Goal: Task Accomplishment & Management: Manage account settings

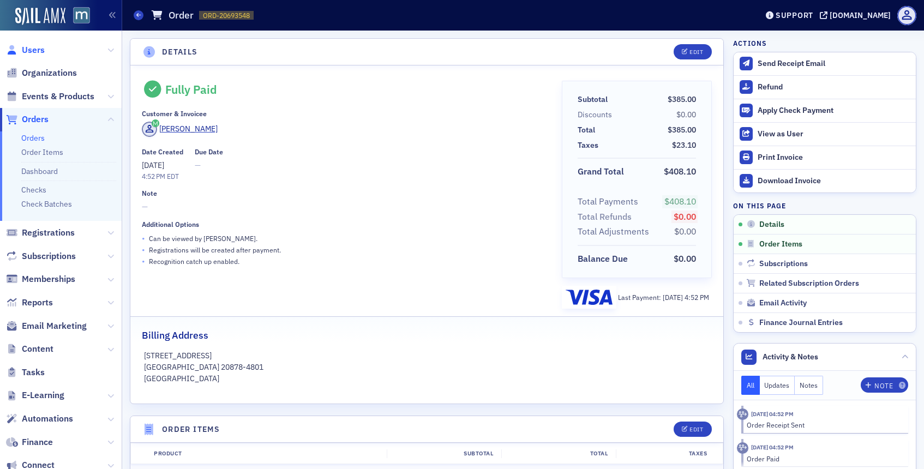
click at [38, 49] on span "Users" at bounding box center [33, 50] width 23 height 12
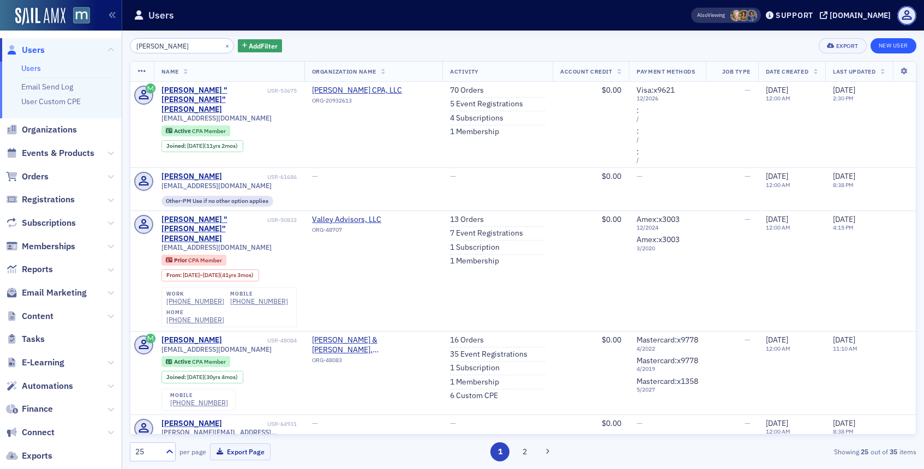
type input "[PERSON_NAME]"
click at [886, 44] on link "New User" at bounding box center [893, 45] width 46 height 15
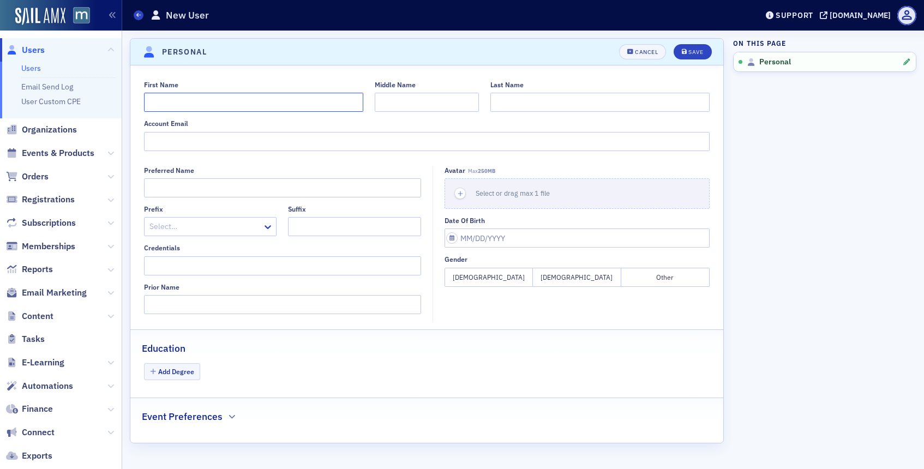
click at [257, 101] on input "First Name" at bounding box center [253, 102] width 219 height 19
type input "Valerie"
type input "Crone"
click at [185, 144] on input "Account Email" at bounding box center [427, 141] width 566 height 19
type input "[EMAIL_ADDRESS][DOMAIN_NAME]"
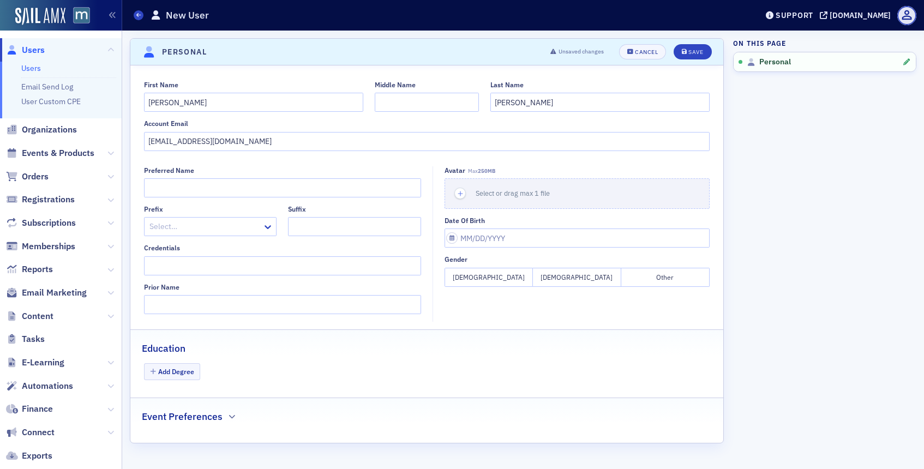
click at [506, 286] on button "Female" at bounding box center [488, 277] width 88 height 19
select select "9"
select select "2025"
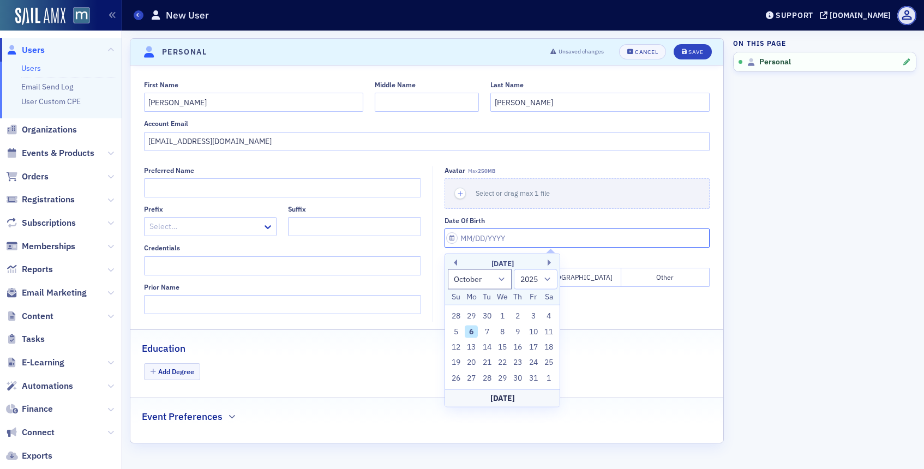
click at [474, 239] on input "Date of Birth" at bounding box center [576, 237] width 265 height 19
type input "0"
select select "0"
select select "2000"
type input "05"
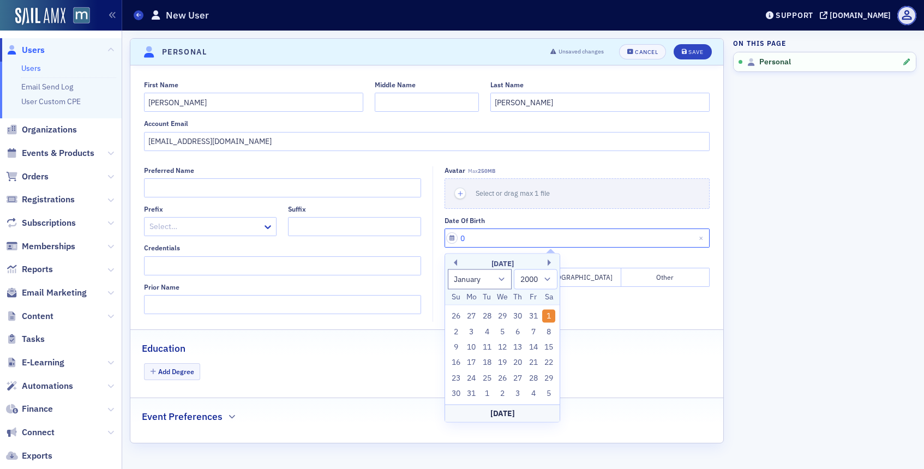
select select "4"
select select "2025"
type input "05/16/1"
select select "2001"
type input "05/16/19"
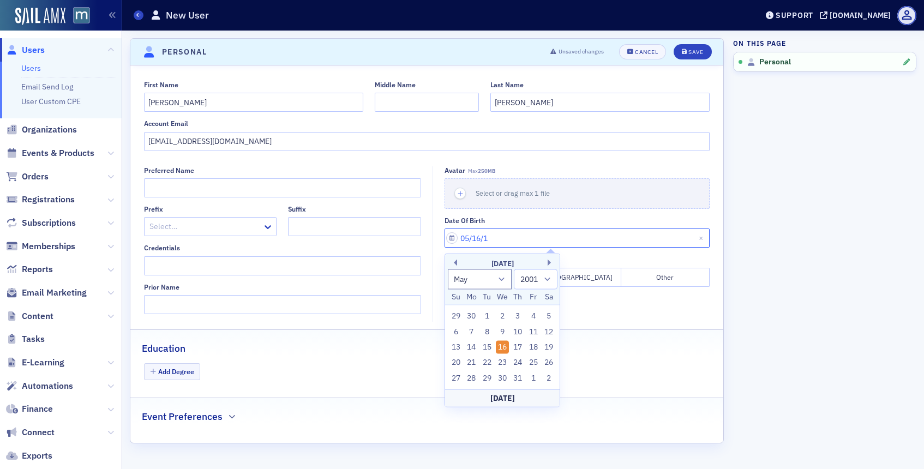
select select "2019"
type input "05/16/1972"
select select "1972"
type input "05/16/1972"
click at [656, 355] on fieldset "Education Add Degree" at bounding box center [426, 359] width 593 height 61
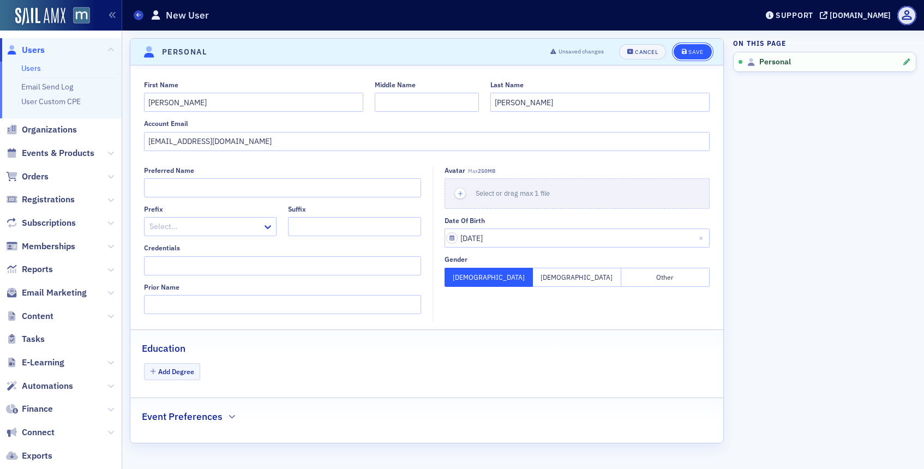
click at [697, 53] on div "Save" at bounding box center [695, 52] width 15 height 6
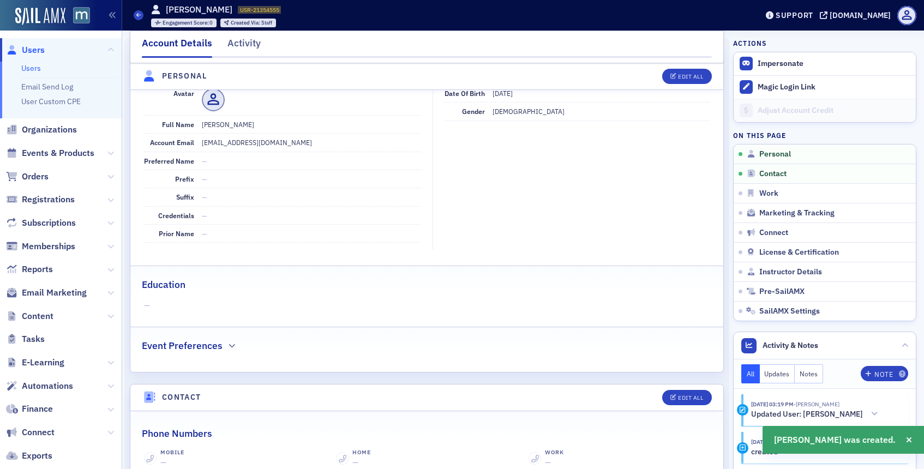
scroll to position [131, 0]
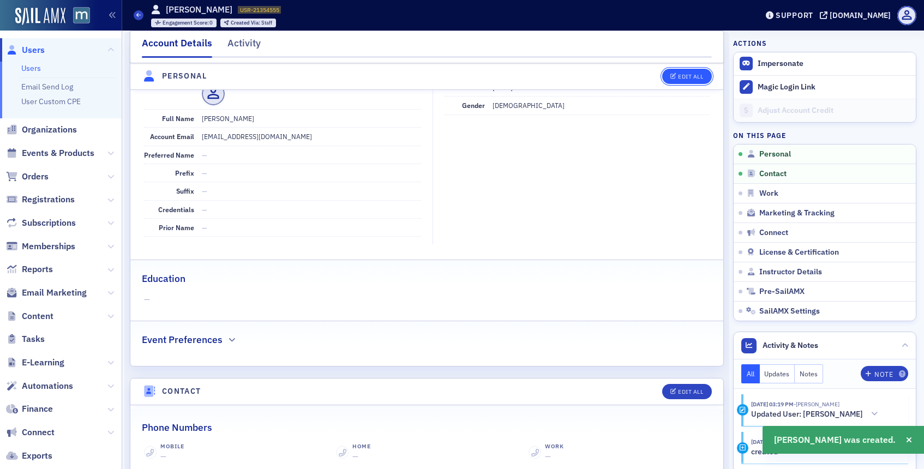
click at [684, 75] on div "Edit All" at bounding box center [690, 77] width 25 height 6
select select "US"
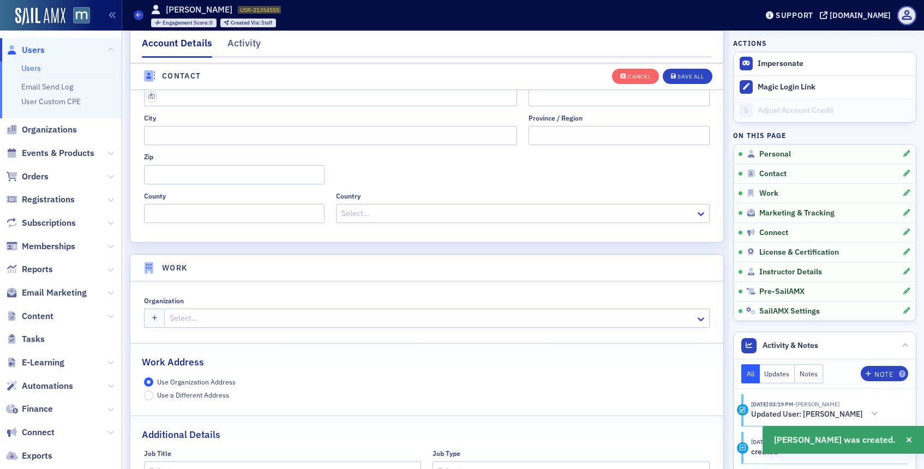
scroll to position [680, 0]
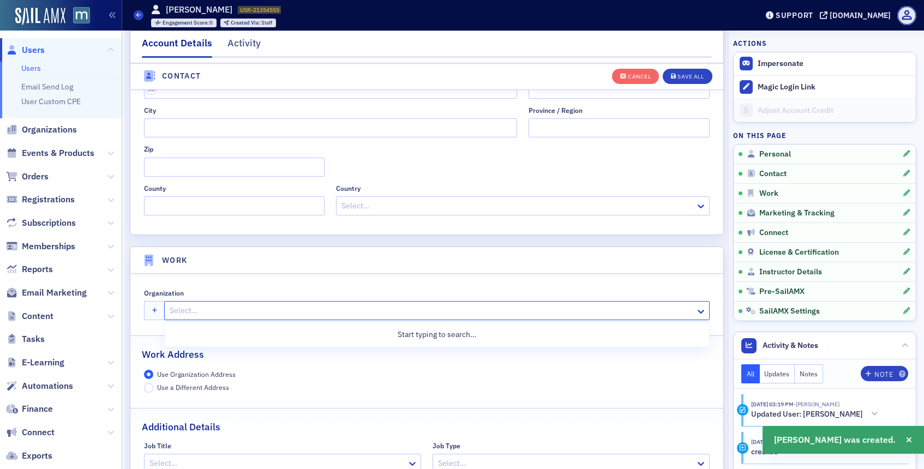
click at [198, 308] on div at bounding box center [431, 311] width 526 height 14
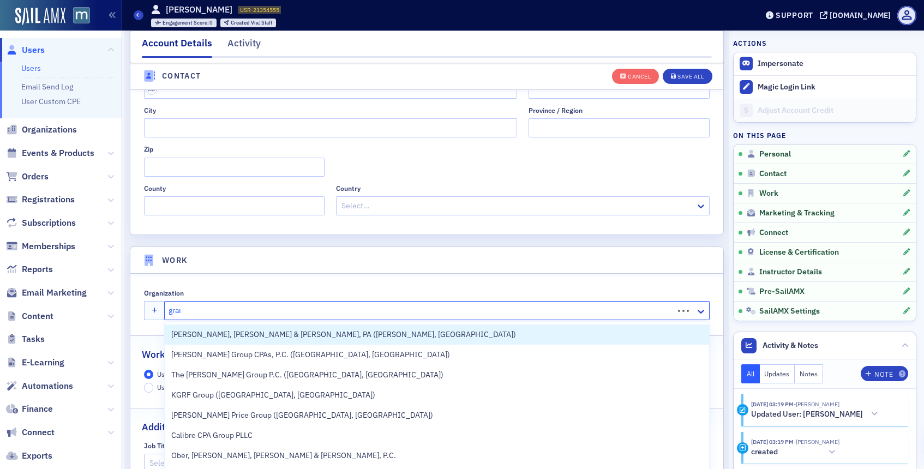
type input "grand"
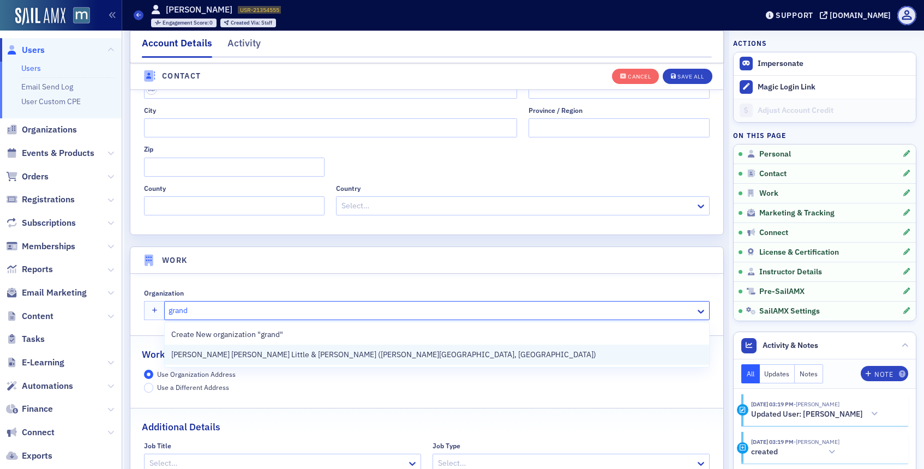
click at [200, 356] on span "[PERSON_NAME] [PERSON_NAME] Little & [PERSON_NAME] ([PERSON_NAME][GEOGRAPHIC_DA…" at bounding box center [383, 354] width 425 height 11
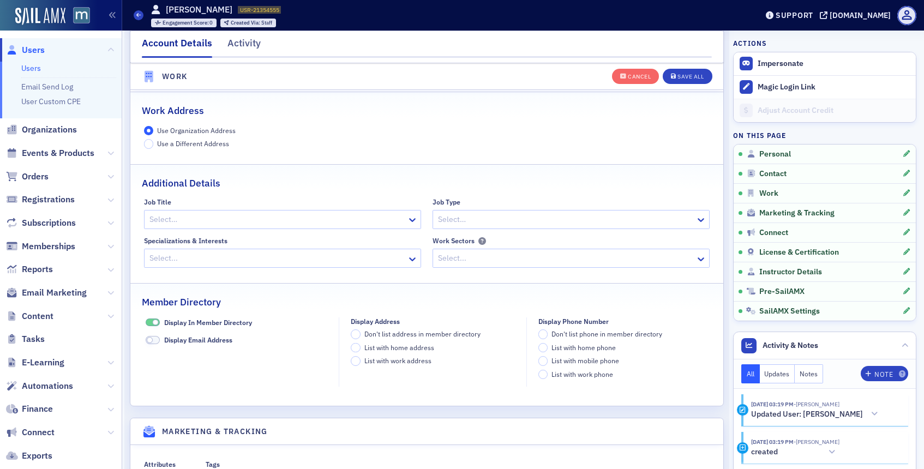
scroll to position [997, 0]
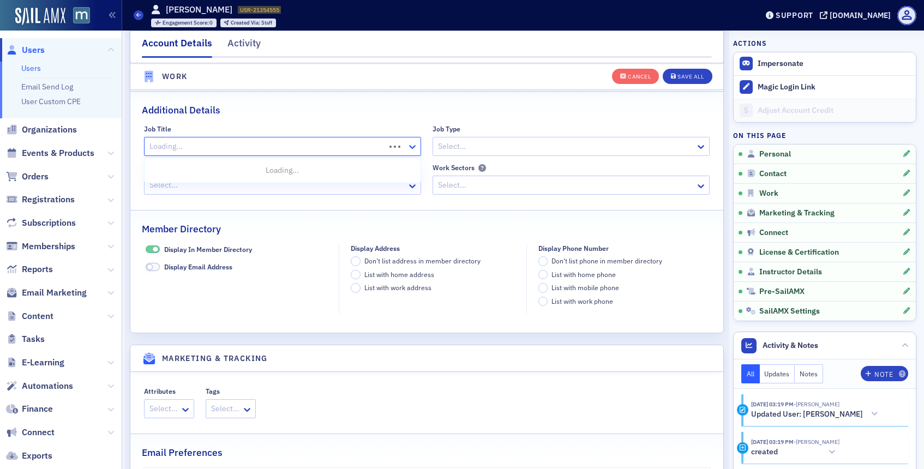
click at [416, 143] on icon at bounding box center [412, 146] width 11 height 11
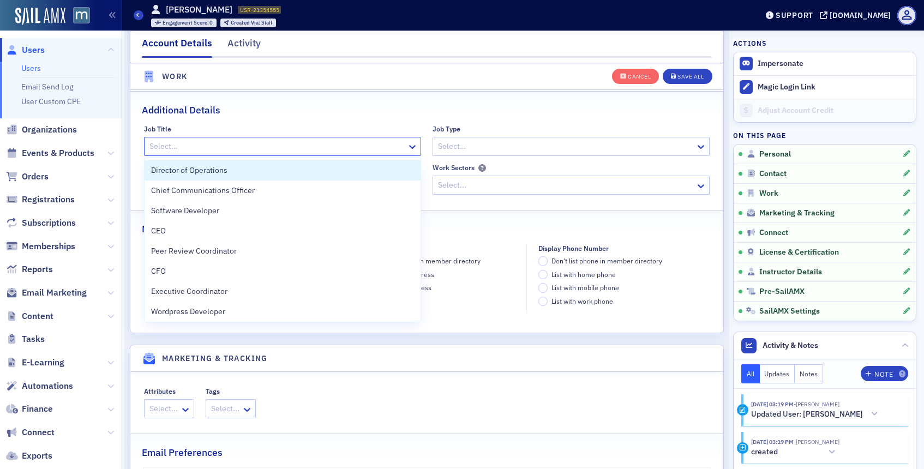
click at [256, 145] on div at bounding box center [276, 147] width 257 height 14
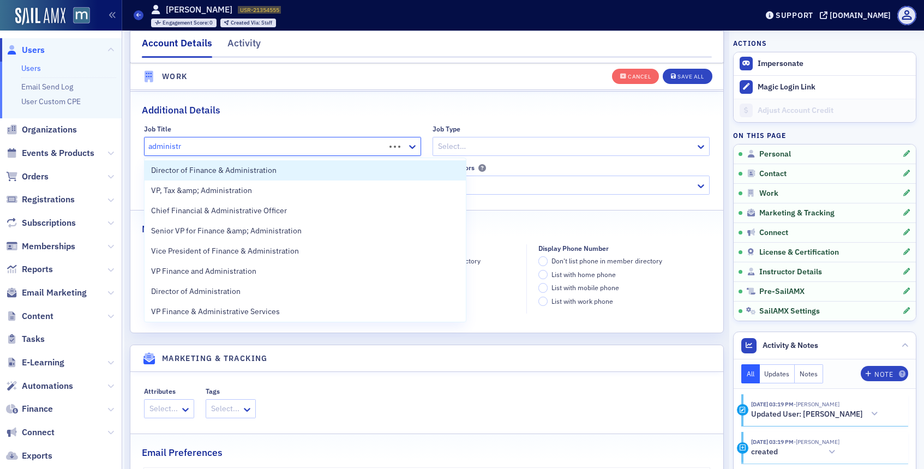
type input "administra"
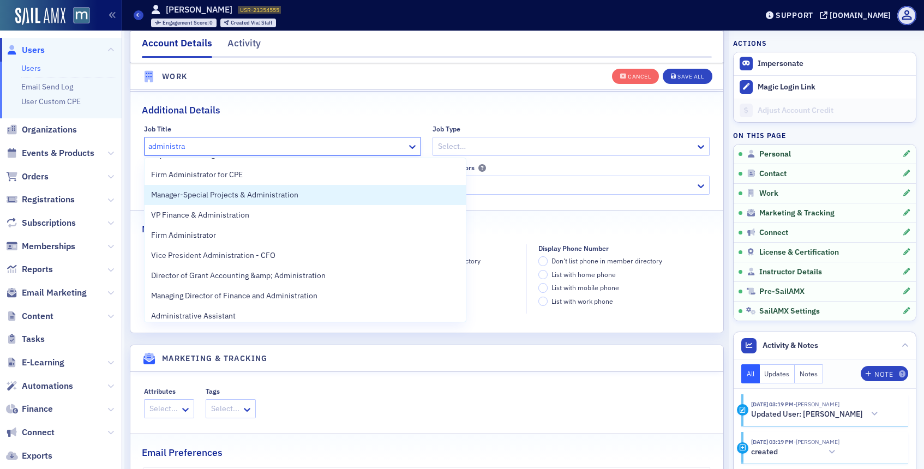
scroll to position [415, 0]
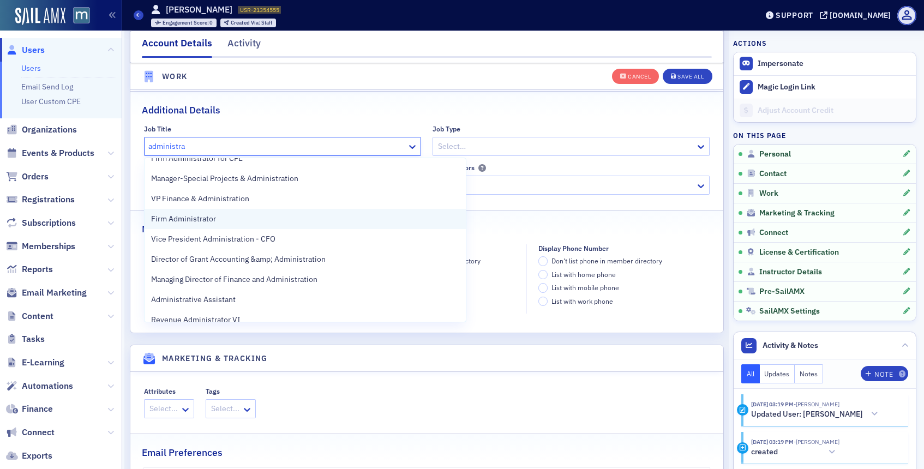
click at [207, 212] on div "Firm Administrator" at bounding box center [304, 219] width 321 height 20
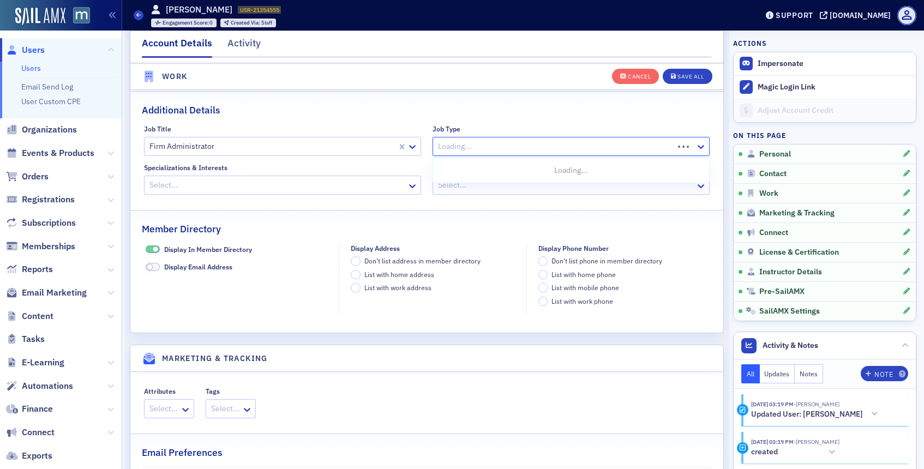
click at [493, 144] on div at bounding box center [555, 147] width 236 height 14
type input "firm"
click at [451, 170] on span "Firm Administrator" at bounding box center [471, 170] width 65 height 11
click at [683, 74] on div "Save All" at bounding box center [690, 77] width 26 height 6
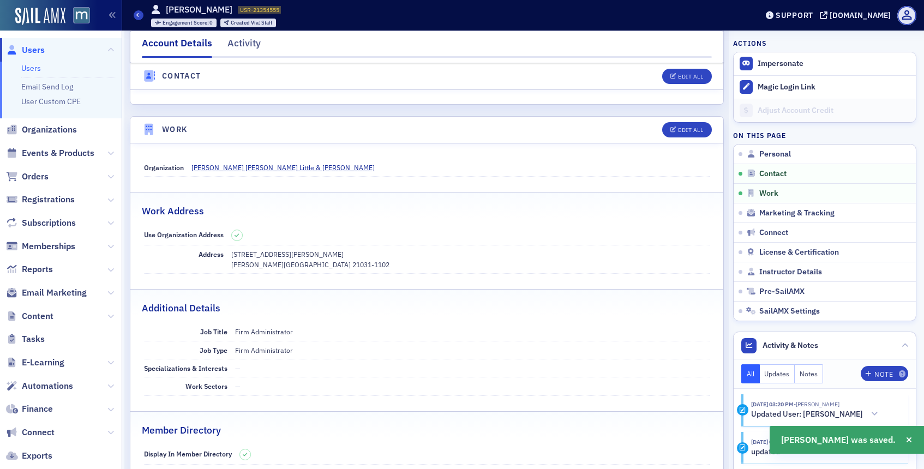
scroll to position [558, 0]
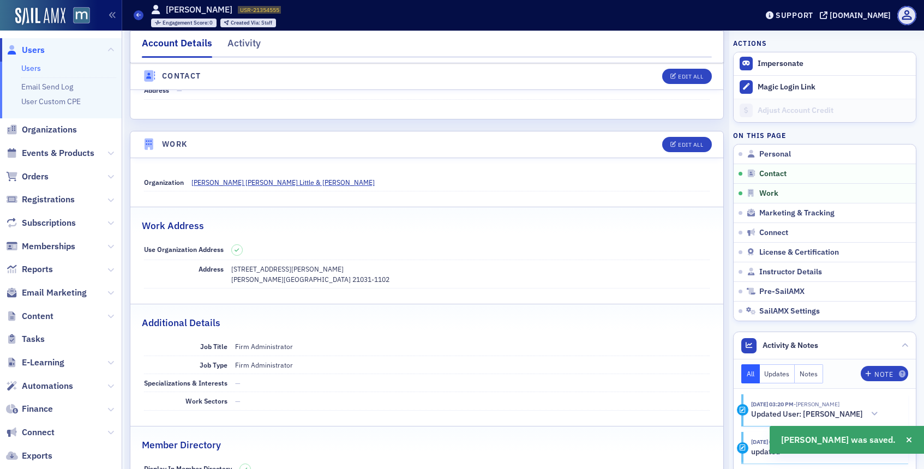
click at [38, 53] on span "Users" at bounding box center [33, 50] width 23 height 12
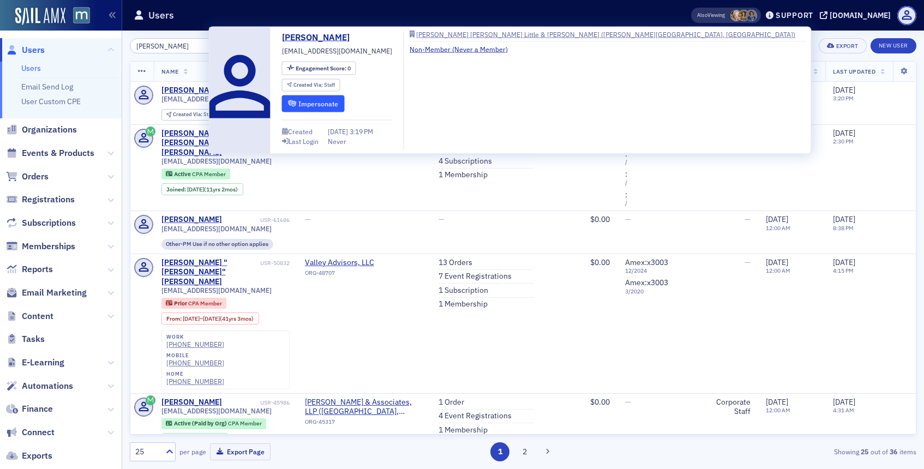
click at [305, 98] on button "Impersonate" at bounding box center [313, 103] width 63 height 17
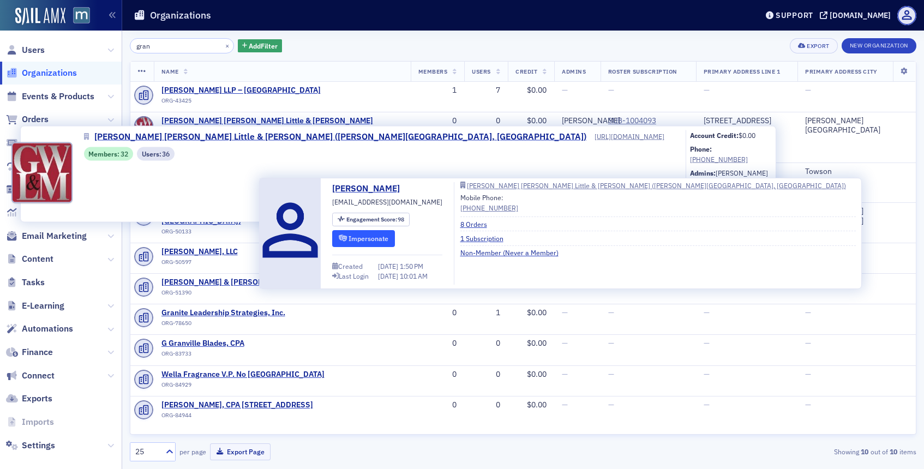
click at [382, 237] on button "Impersonate" at bounding box center [363, 238] width 63 height 17
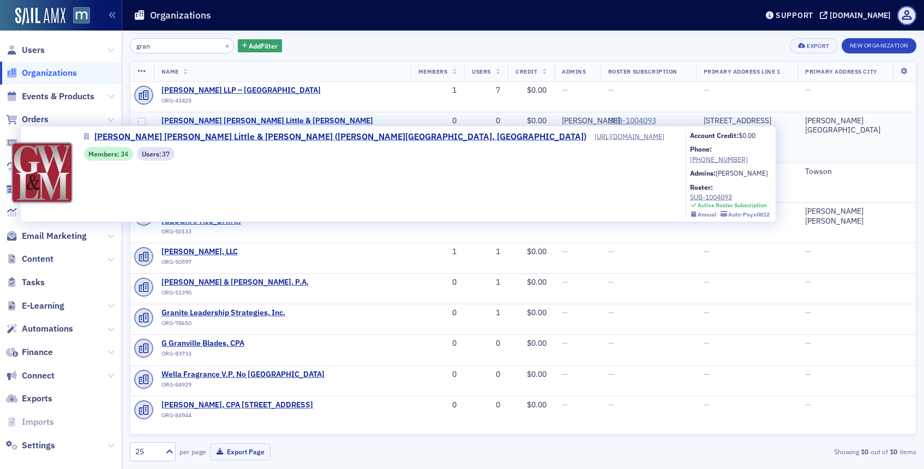
click at [264, 118] on span "[PERSON_NAME] [PERSON_NAME] Little & [PERSON_NAME] ([PERSON_NAME][GEOGRAPHIC_DA…" at bounding box center [282, 125] width 242 height 19
select select "US"
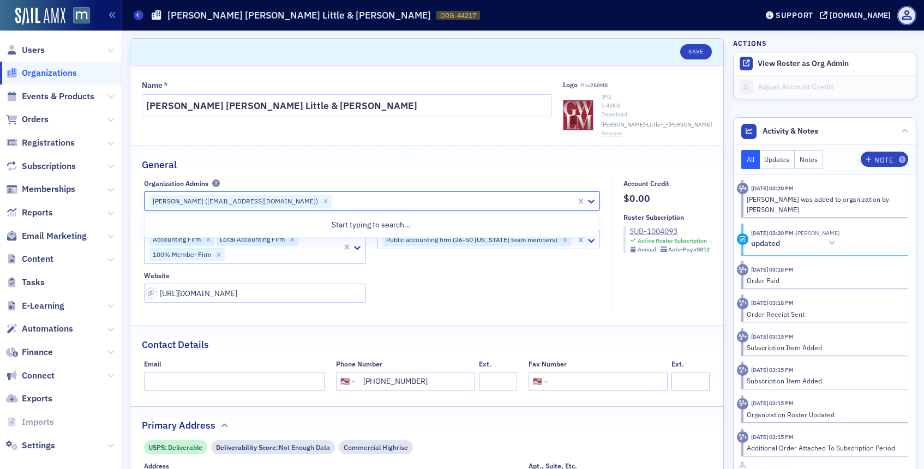
click at [352, 207] on div at bounding box center [454, 201] width 243 height 14
type input "crone"
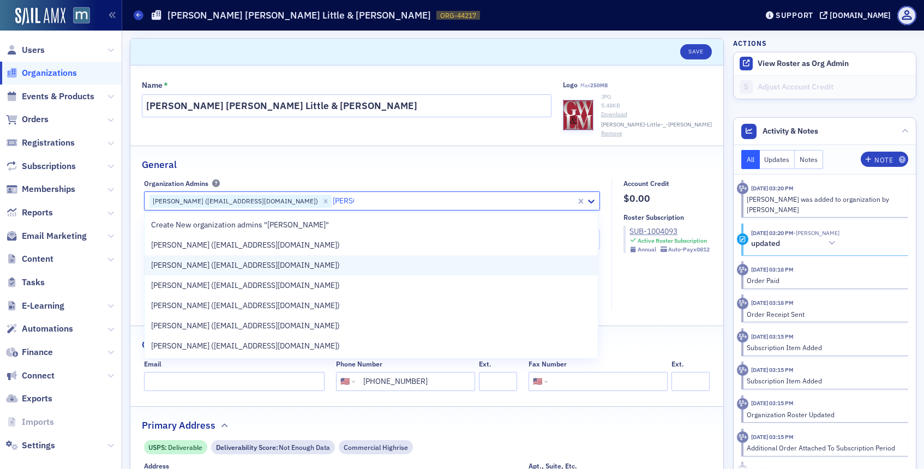
click at [244, 269] on span "Valerie Crone (vcrone@gwlmcpa.com)" at bounding box center [245, 265] width 189 height 11
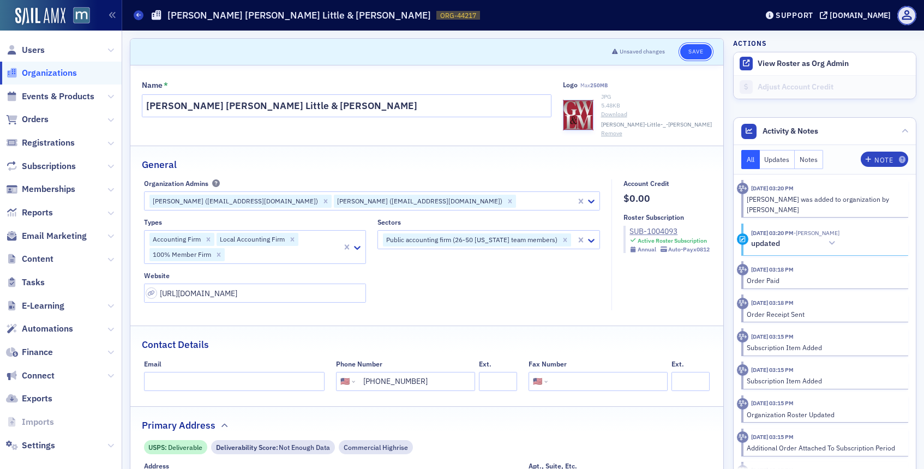
click at [691, 52] on button "Save" at bounding box center [695, 51] width 31 height 15
select select "US"
click at [704, 49] on button "Save" at bounding box center [695, 51] width 31 height 15
select select "US"
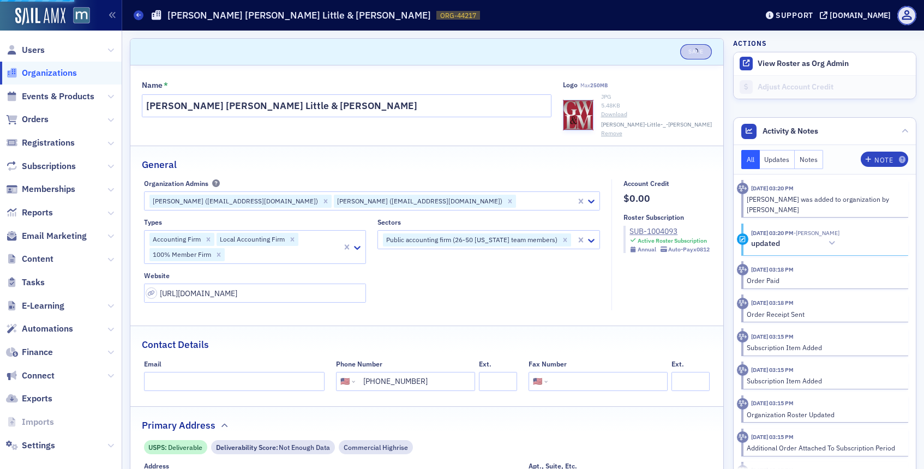
select select "US"
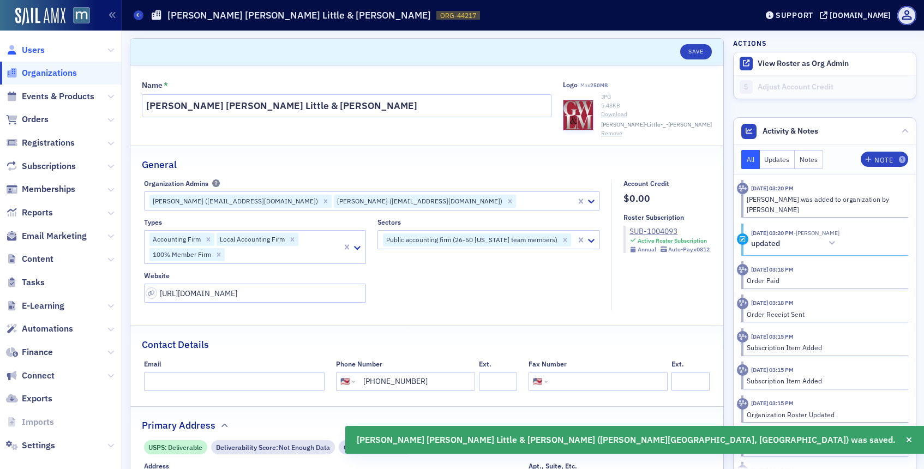
click at [33, 48] on span "Users" at bounding box center [33, 50] width 23 height 12
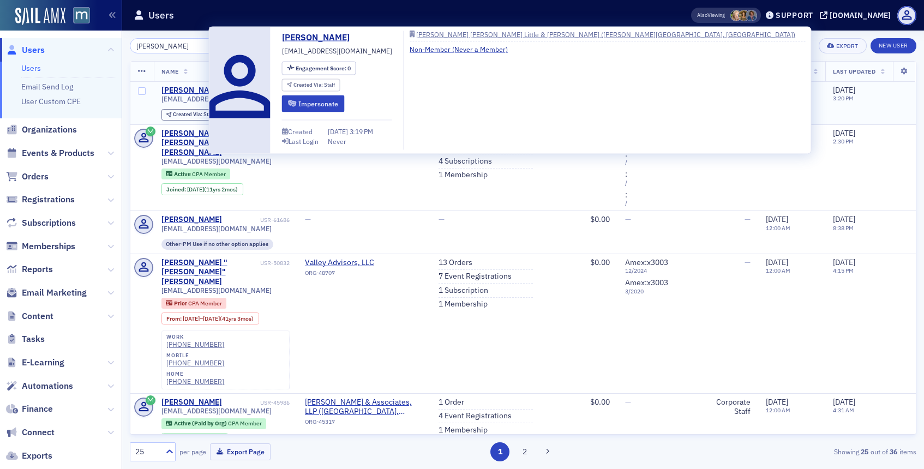
click at [197, 96] on span "[EMAIL_ADDRESS][DOMAIN_NAME]" at bounding box center [216, 99] width 110 height 8
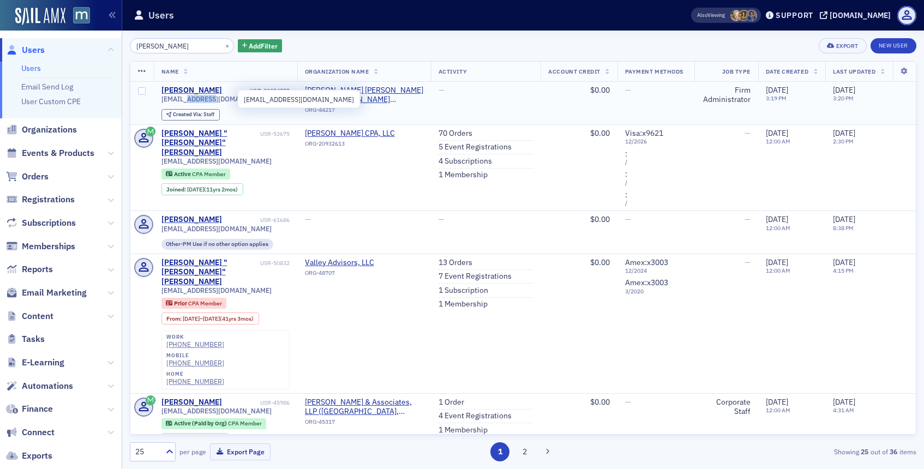
click at [197, 96] on span "[EMAIL_ADDRESS][DOMAIN_NAME]" at bounding box center [216, 99] width 110 height 8
copy div "[EMAIL_ADDRESS][DOMAIN_NAME]"
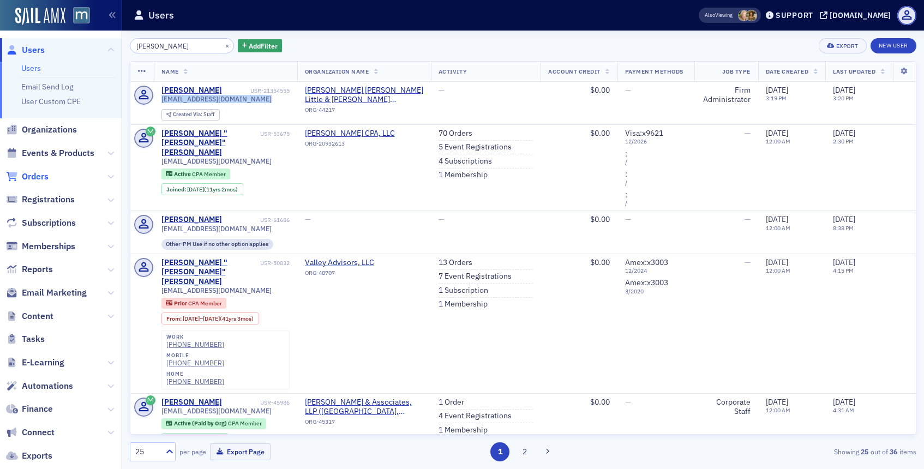
click at [29, 178] on span "Orders" at bounding box center [35, 177] width 27 height 12
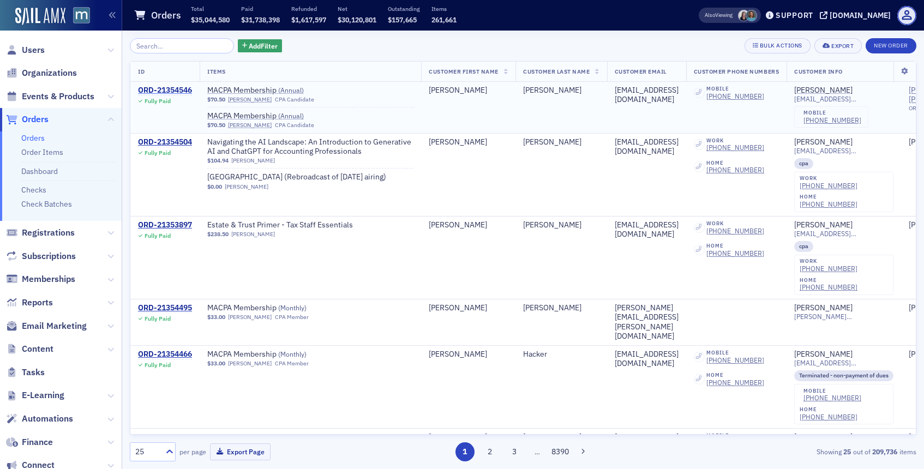
click at [172, 93] on div "ORD-21354546" at bounding box center [165, 91] width 54 height 10
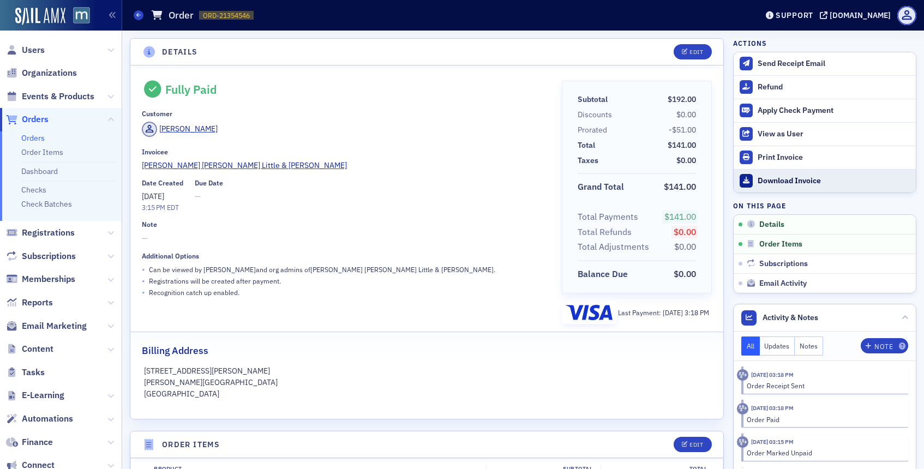
click at [762, 188] on link "Download Invoice" at bounding box center [824, 180] width 182 height 23
click at [34, 114] on span "Orders" at bounding box center [35, 119] width 27 height 12
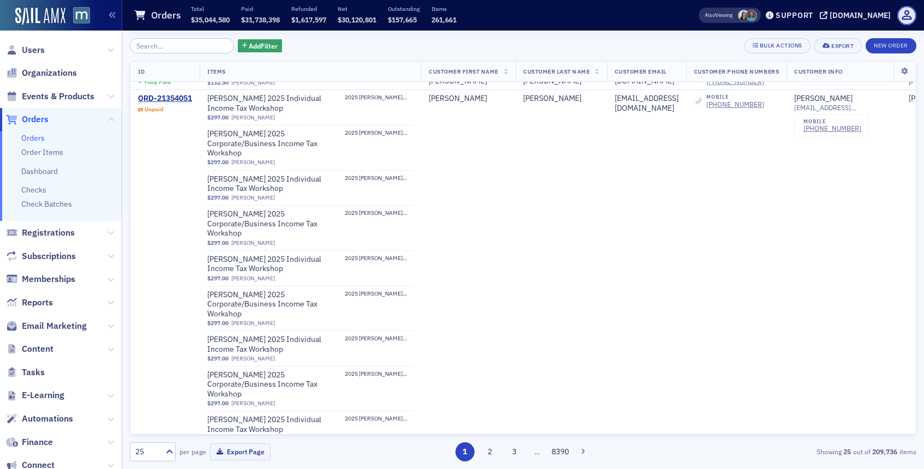
scroll to position [1378, 0]
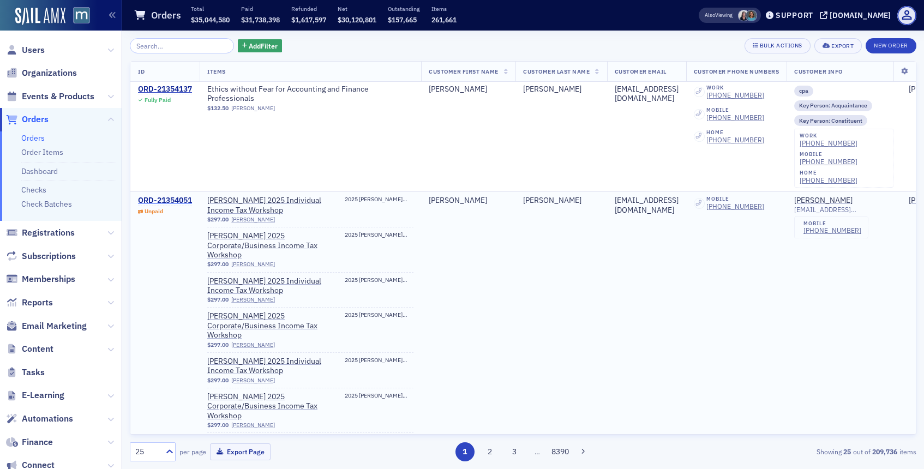
click at [182, 196] on div "ORD-21354051" at bounding box center [165, 201] width 54 height 10
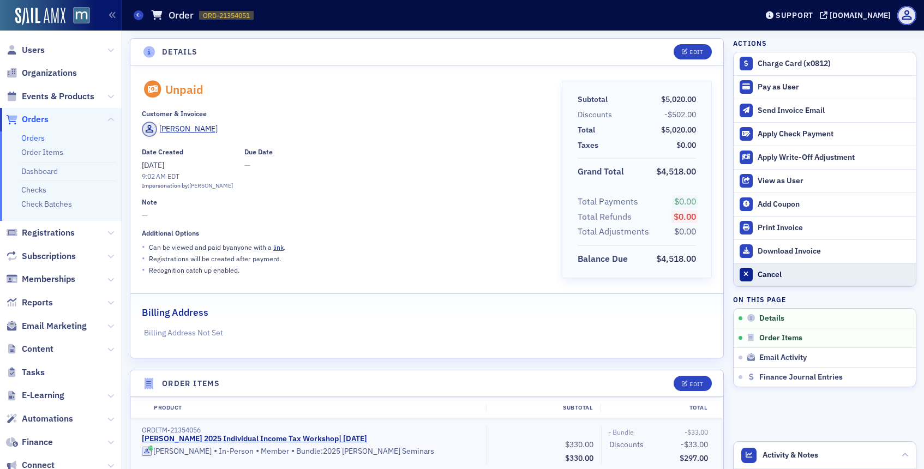
click at [771, 271] on div "Cancel" at bounding box center [833, 275] width 153 height 10
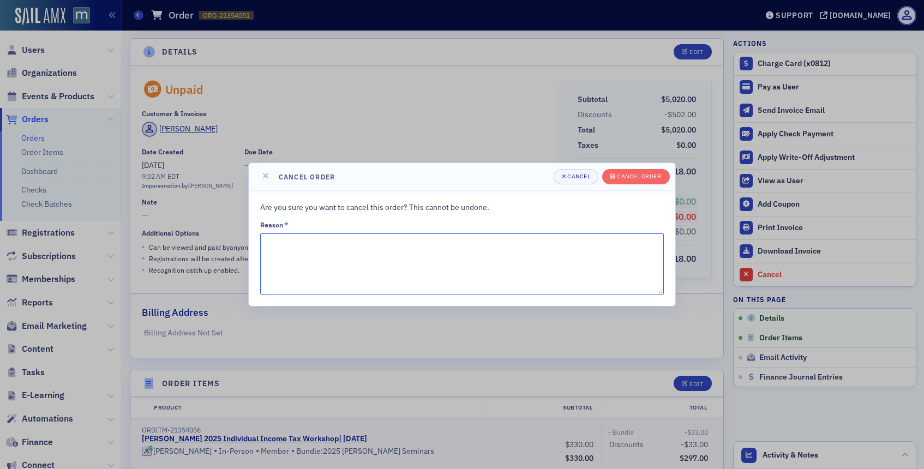
click at [557, 288] on textarea "Reason *" at bounding box center [461, 263] width 403 height 61
type textarea "Had to make adjustments."
click at [614, 179] on icon "submit" at bounding box center [612, 176] width 5 height 6
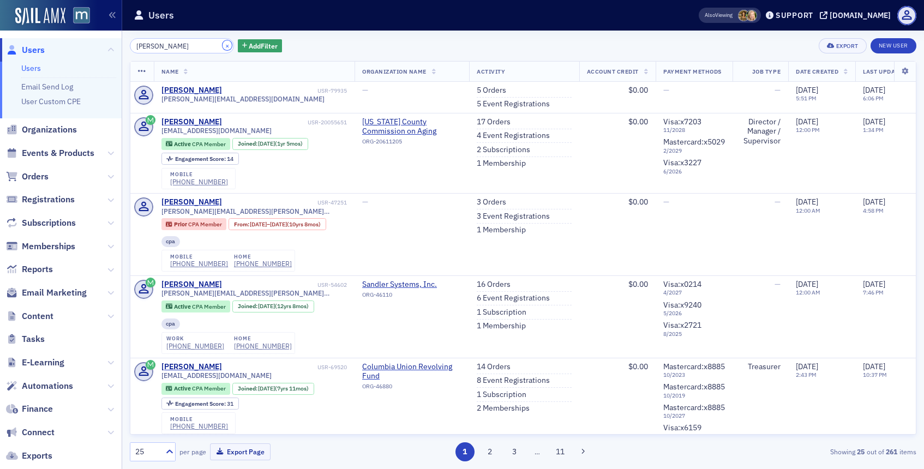
click at [222, 42] on button "×" at bounding box center [227, 45] width 10 height 10
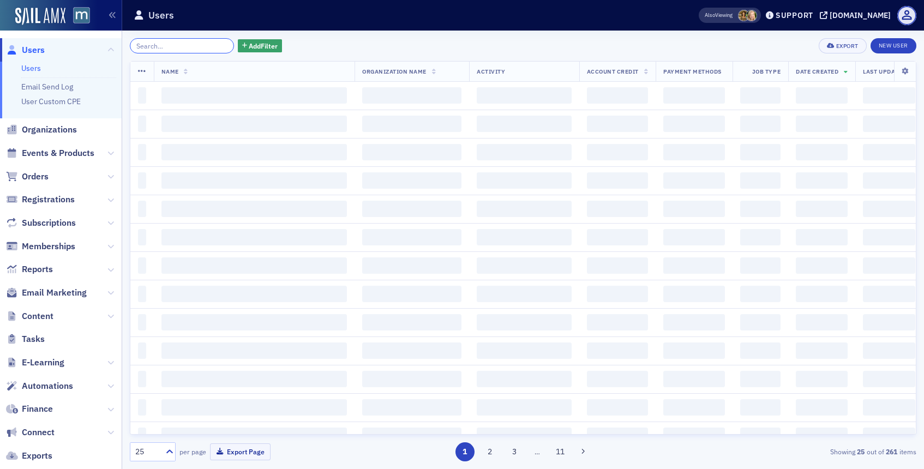
click at [194, 42] on input "search" at bounding box center [182, 45] width 104 height 15
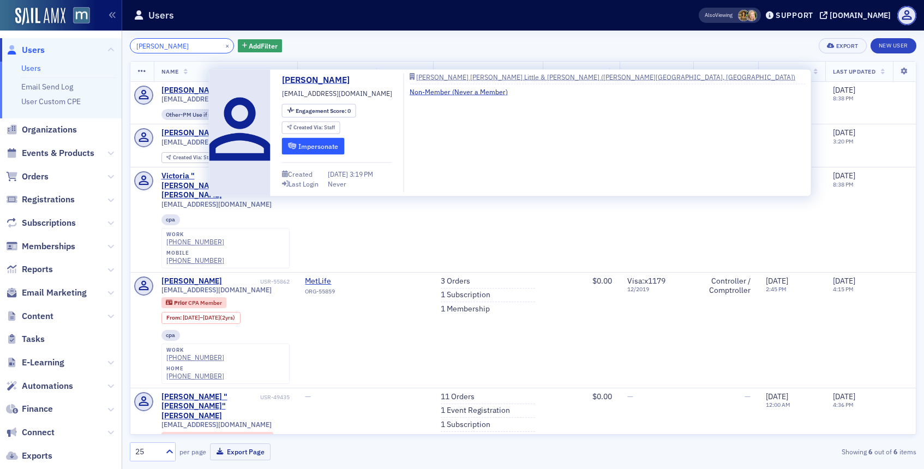
type input "crone"
click at [301, 140] on button "Impersonate" at bounding box center [313, 145] width 63 height 17
